Goal: Task Accomplishment & Management: Complete application form

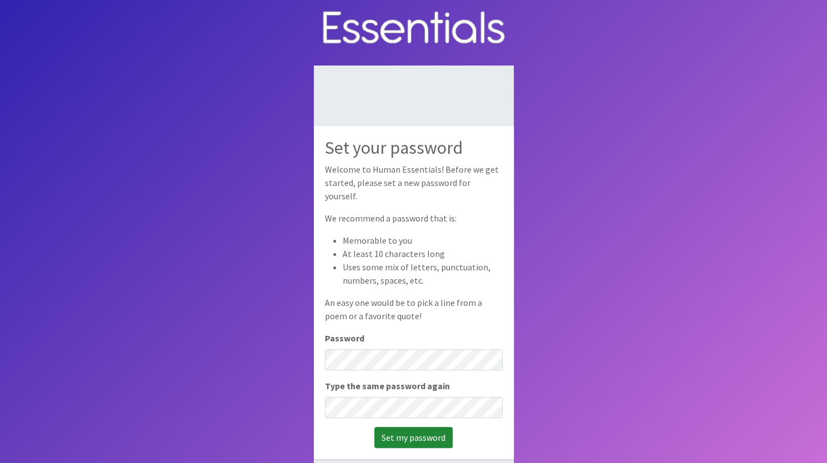
click at [420, 427] on input "Set my password" at bounding box center [413, 437] width 78 height 21
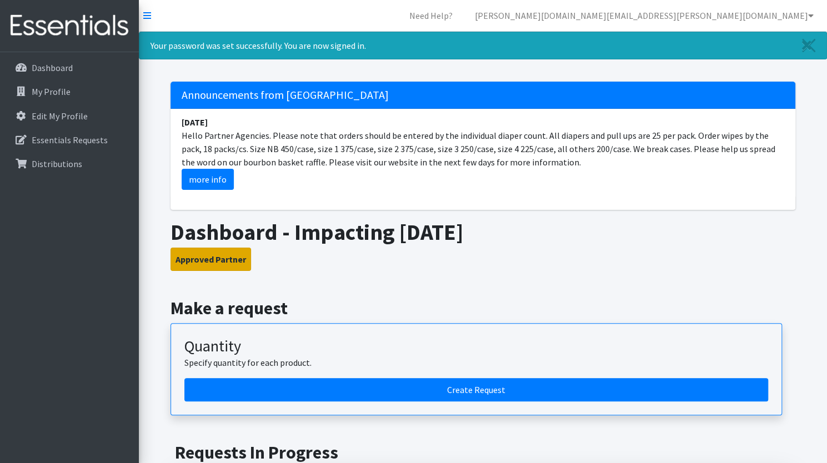
click at [219, 260] on button "Approved Partner" at bounding box center [210, 259] width 80 height 23
click at [64, 135] on p "Essentials Requests" at bounding box center [70, 139] width 76 height 11
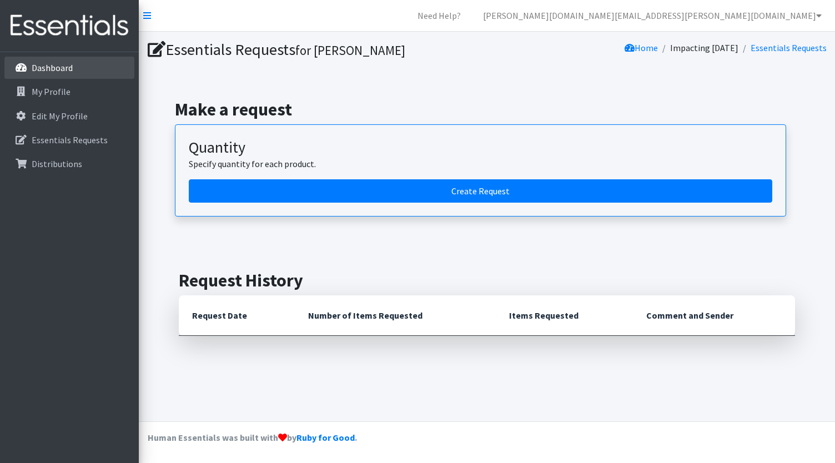
click at [37, 78] on link "Dashboard" at bounding box center [69, 68] width 130 height 22
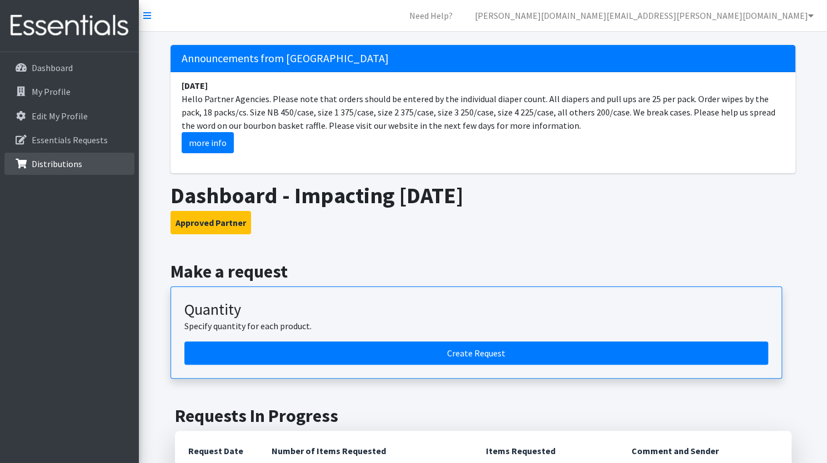
click at [58, 158] on p "Distributions" at bounding box center [57, 163] width 51 height 11
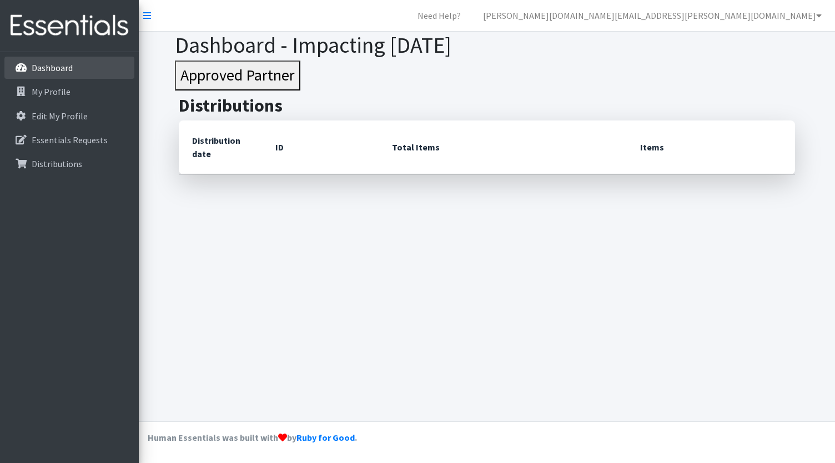
click at [52, 63] on p "Dashboard" at bounding box center [52, 67] width 41 height 11
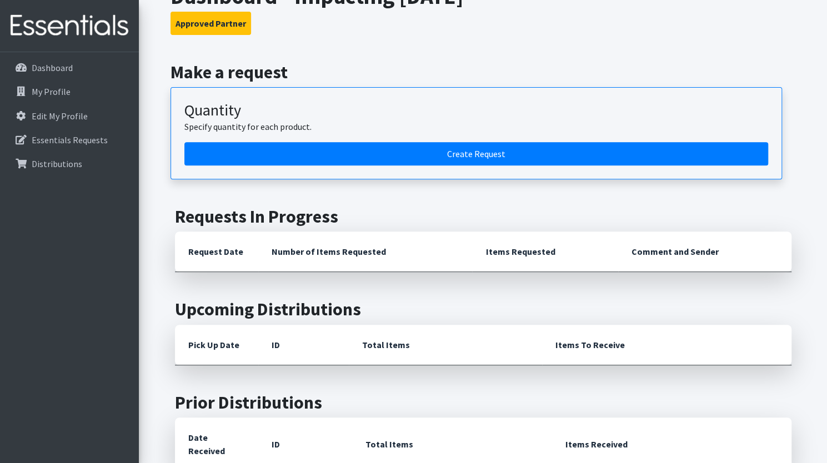
scroll to position [199, 0]
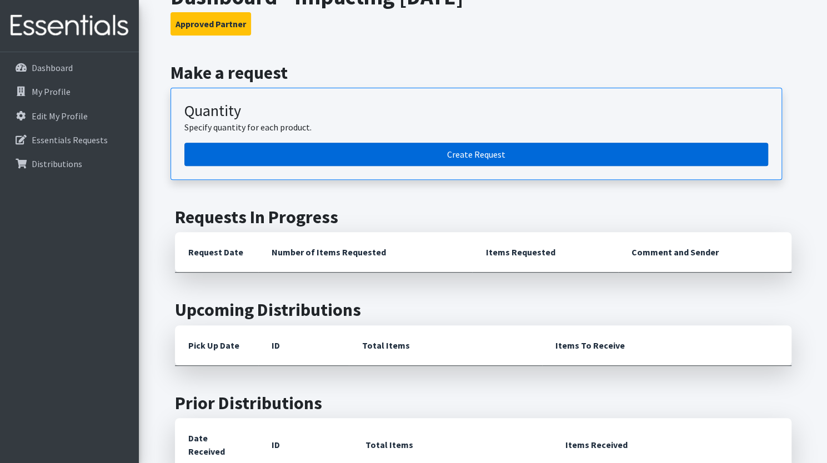
click at [509, 146] on link "Create Request" at bounding box center [475, 154] width 583 height 23
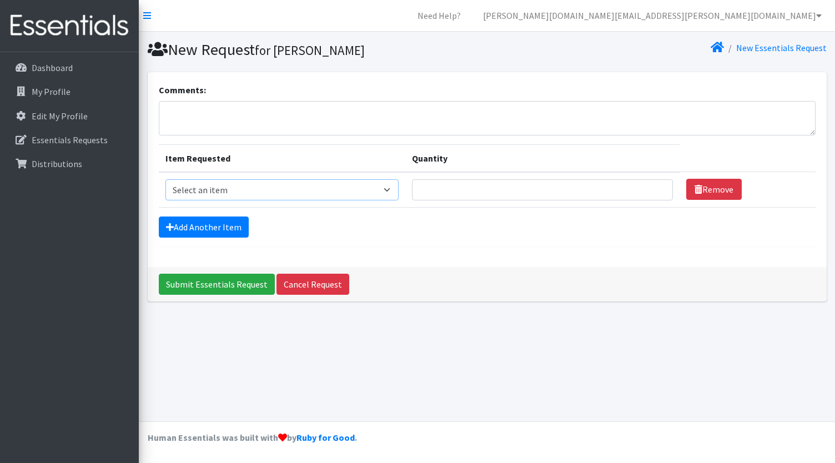
click at [354, 195] on select "Select an item 1 month period supply kit Kids (Newborn) Kids (Size 1) Kids (Siz…" at bounding box center [282, 189] width 234 height 21
select select "15056"
click at [165, 179] on select "Select an item 1 month period supply kit Kids (Newborn) Kids (Size 1) Kids (Siz…" at bounding box center [282, 189] width 234 height 21
